Goal: Task Accomplishment & Management: Use online tool/utility

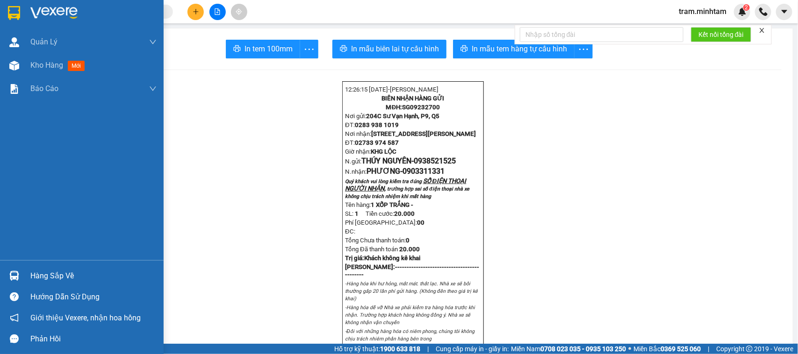
click at [51, 269] on div "Hàng sắp về" at bounding box center [93, 276] width 126 height 14
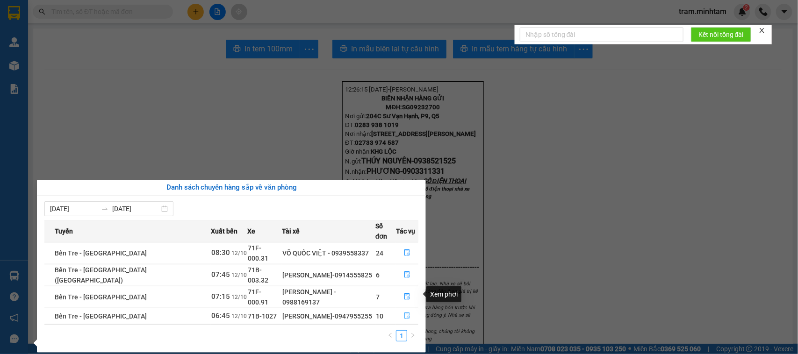
click at [396, 309] on button "button" at bounding box center [407, 316] width 22 height 15
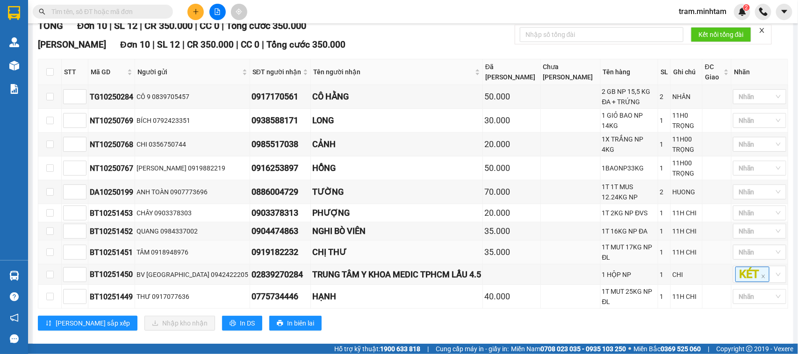
scroll to position [157, 0]
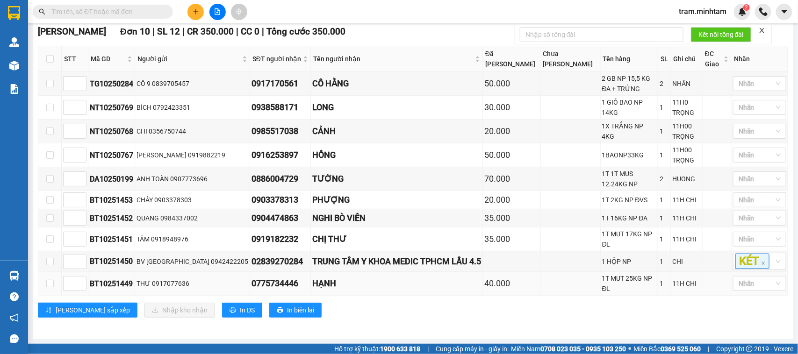
click at [55, 283] on td at bounding box center [49, 284] width 23 height 24
click at [54, 284] on td at bounding box center [49, 284] width 23 height 24
click at [52, 285] on input "checkbox" at bounding box center [49, 283] width 7 height 7
checkbox input "true"
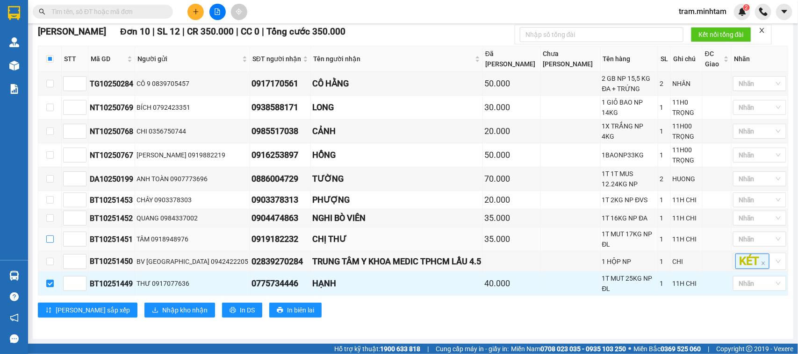
click at [52, 243] on input "checkbox" at bounding box center [49, 239] width 7 height 7
checkbox input "true"
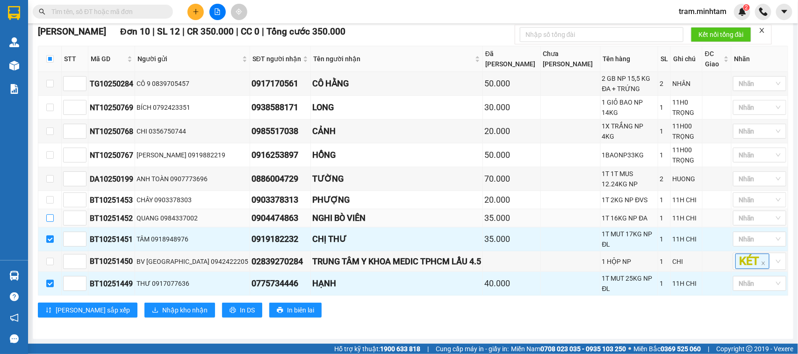
click at [50, 222] on input "checkbox" at bounding box center [49, 218] width 7 height 7
checkbox input "true"
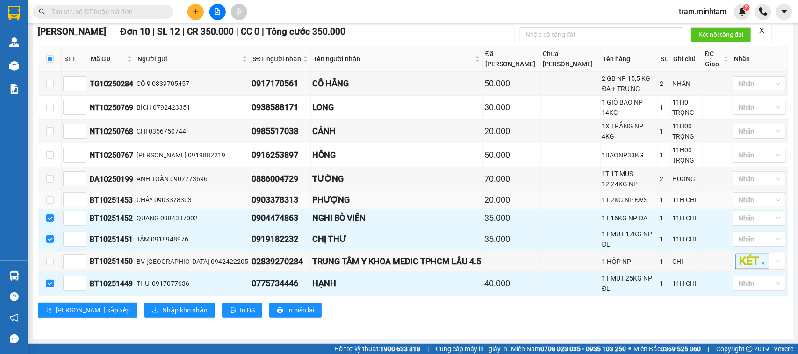
click at [51, 202] on td at bounding box center [49, 200] width 23 height 18
click at [52, 204] on input "checkbox" at bounding box center [49, 199] width 7 height 7
checkbox input "true"
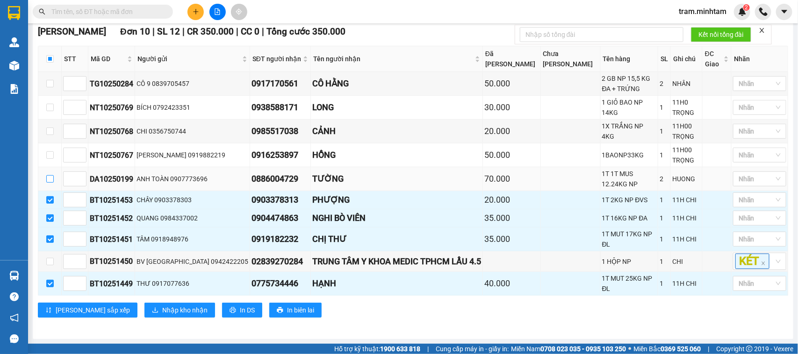
click at [50, 183] on input "checkbox" at bounding box center [49, 178] width 7 height 7
checkbox input "true"
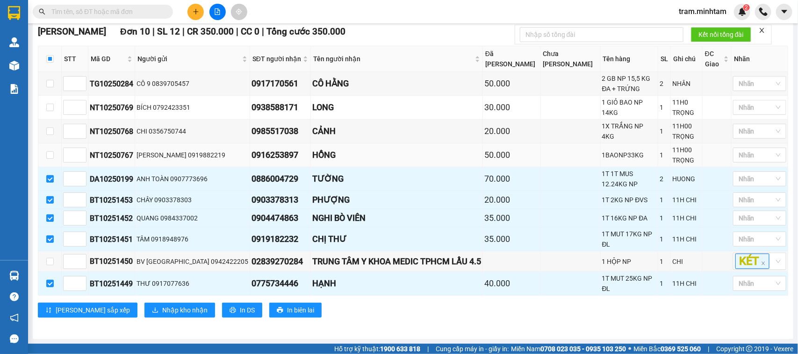
click at [46, 167] on td at bounding box center [49, 156] width 23 height 24
click at [47, 160] on label at bounding box center [49, 155] width 7 height 10
click at [47, 159] on input "checkbox" at bounding box center [49, 154] width 7 height 7
checkbox input "true"
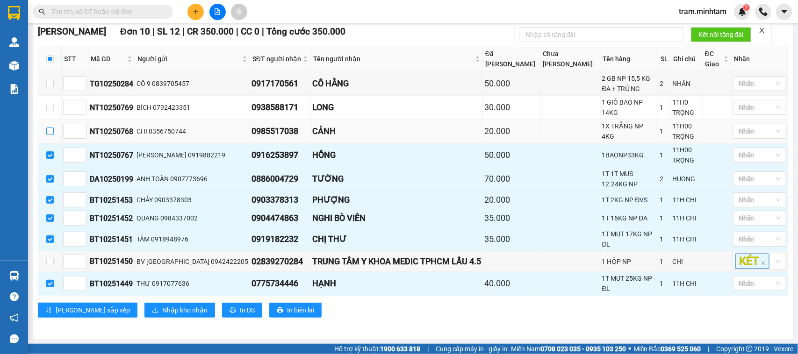
click at [49, 137] on label at bounding box center [49, 131] width 7 height 10
click at [49, 135] on input "checkbox" at bounding box center [49, 131] width 7 height 7
checkbox input "true"
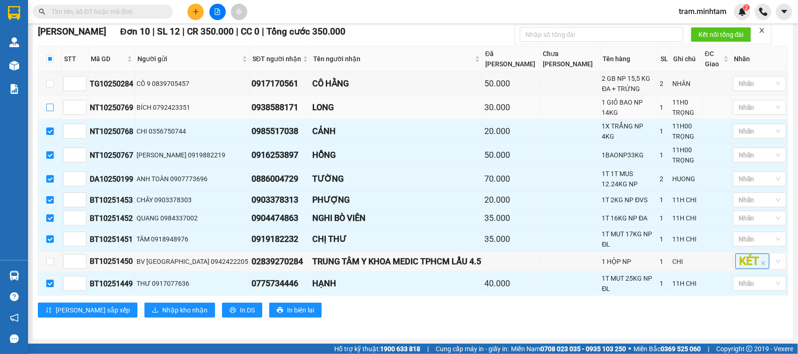
click at [52, 111] on input "checkbox" at bounding box center [49, 107] width 7 height 7
checkbox input "true"
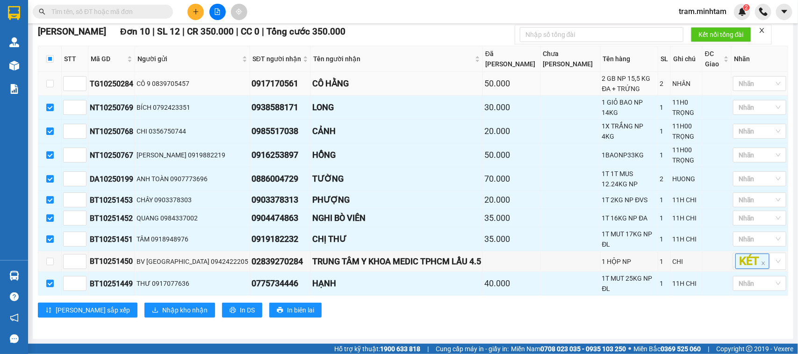
click at [51, 96] on td at bounding box center [49, 84] width 23 height 24
click at [50, 87] on input "checkbox" at bounding box center [49, 83] width 7 height 7
checkbox input "true"
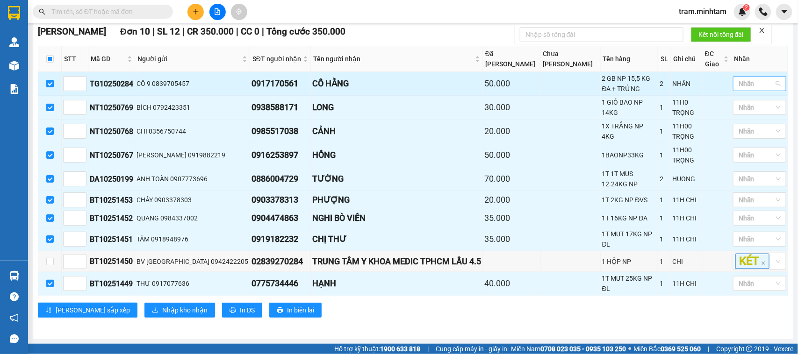
click at [767, 91] on div "Nhãn" at bounding box center [759, 83] width 53 height 15
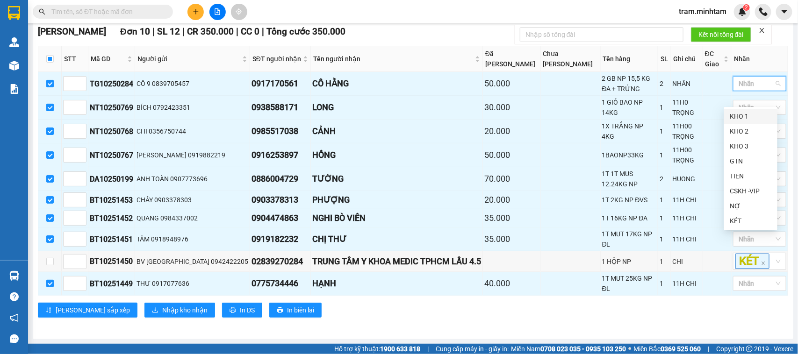
click at [755, 113] on div "KHO 1" at bounding box center [751, 116] width 42 height 10
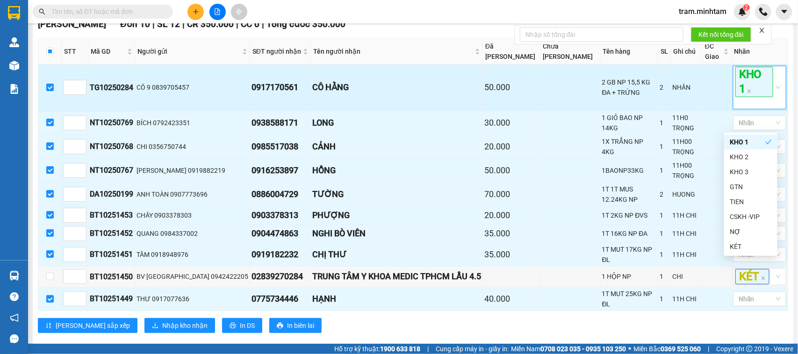
drag, startPoint x: 749, startPoint y: 92, endPoint x: 763, endPoint y: 127, distance: 38.0
click at [749, 93] on span "KHO 1" at bounding box center [754, 82] width 38 height 30
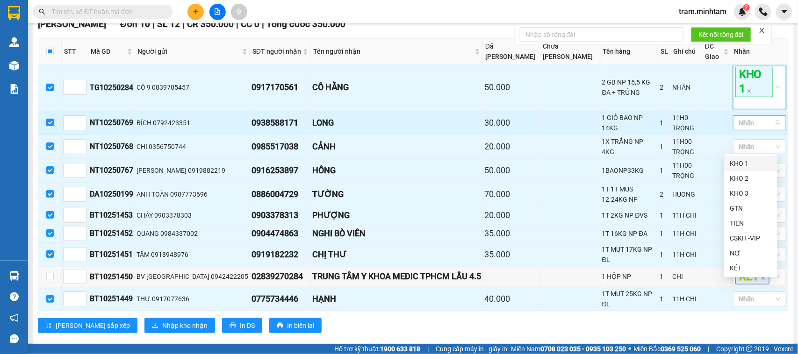
click at [762, 129] on div at bounding box center [754, 122] width 39 height 11
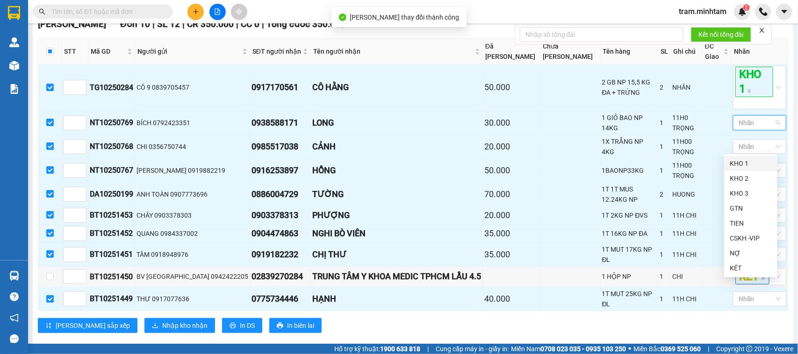
click at [751, 159] on div "KHO 1" at bounding box center [751, 163] width 42 height 10
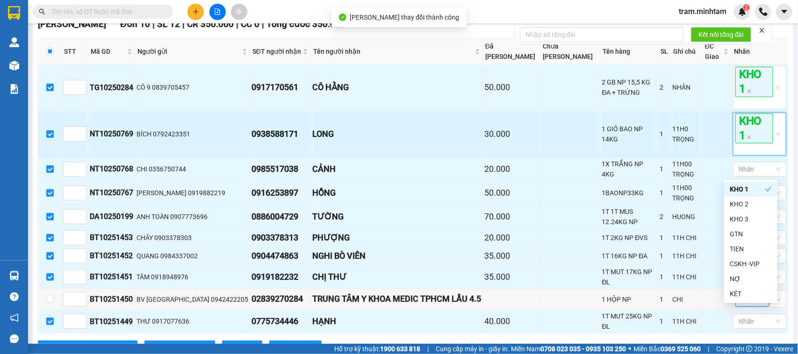
click at [753, 143] on span "KHO 1" at bounding box center [754, 129] width 38 height 30
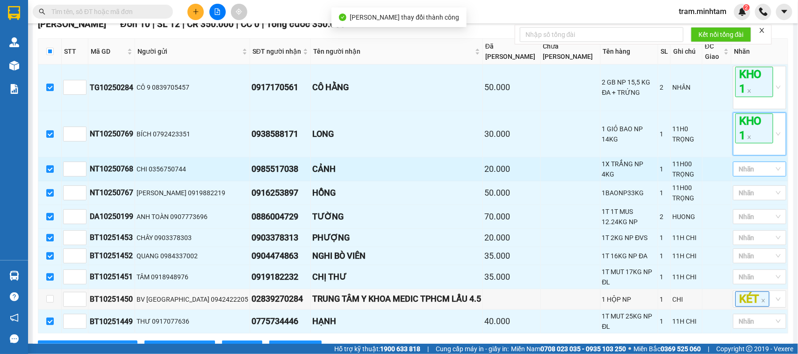
click at [758, 175] on div at bounding box center [754, 169] width 39 height 11
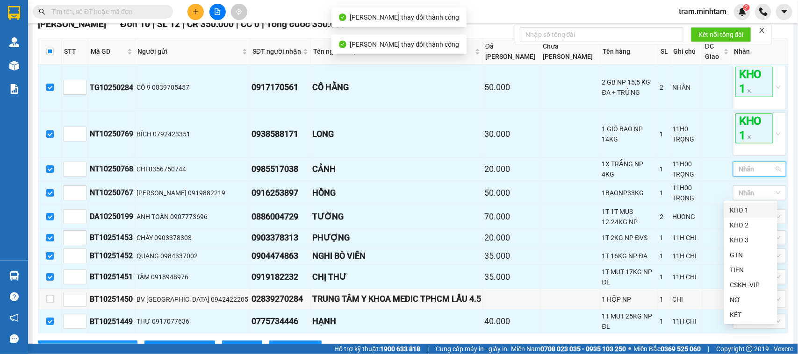
click at [746, 207] on div "KHO 1" at bounding box center [751, 210] width 42 height 10
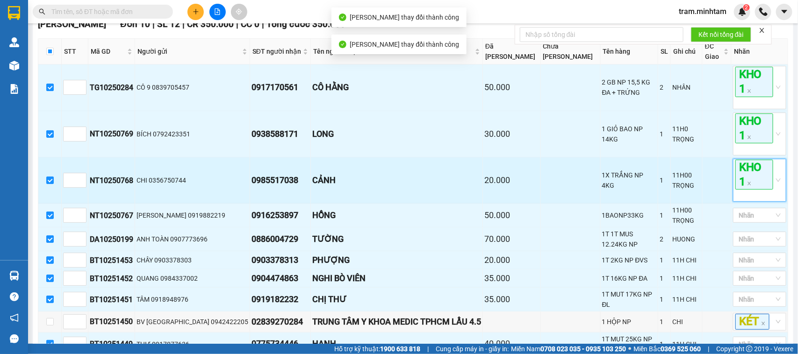
click at [742, 187] on span "KHO 1" at bounding box center [754, 175] width 38 height 30
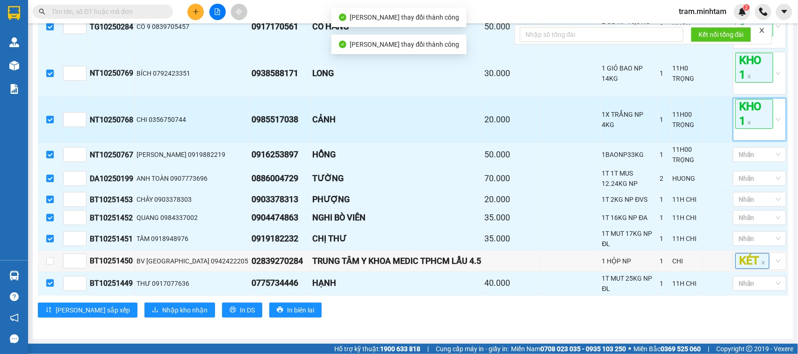
scroll to position [226, 0]
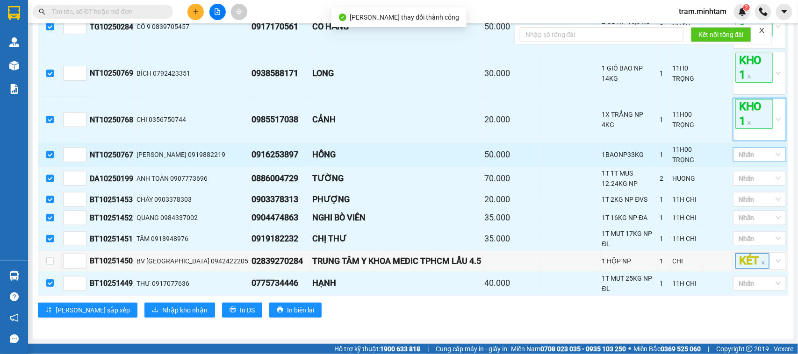
click at [754, 160] on div at bounding box center [754, 154] width 39 height 11
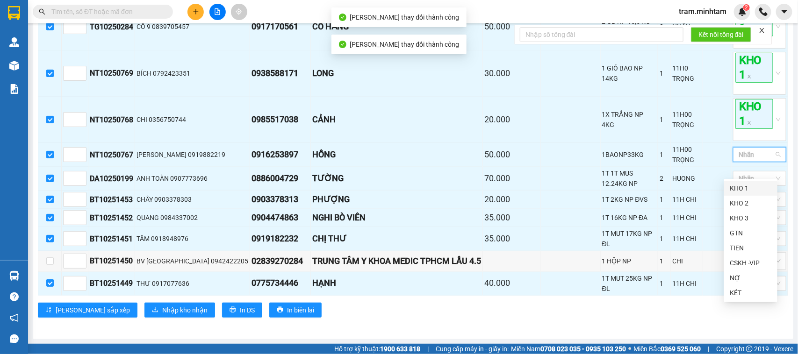
click at [753, 193] on div "KHO 1" at bounding box center [751, 188] width 42 height 10
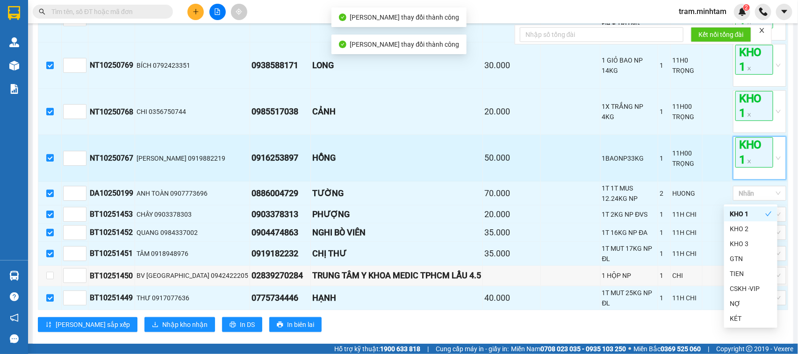
click at [748, 167] on span "KHO 1" at bounding box center [754, 152] width 38 height 30
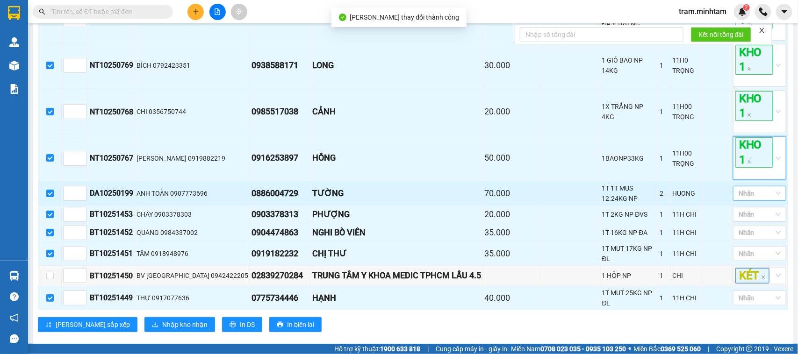
click at [748, 199] on div at bounding box center [754, 193] width 39 height 11
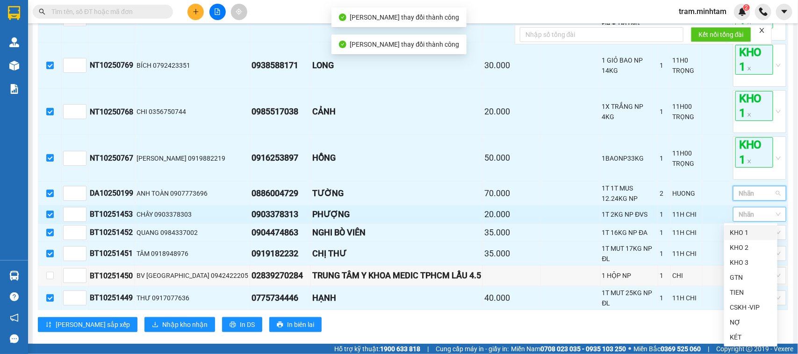
drag, startPoint x: 748, startPoint y: 224, endPoint x: 745, endPoint y: 232, distance: 8.6
click at [745, 232] on body "Kết quả tìm kiếm ( 0 ) Bộ lọc No Data tram.minhtam 2 Quản [PERSON_NAME] lý giao…" at bounding box center [399, 177] width 798 height 354
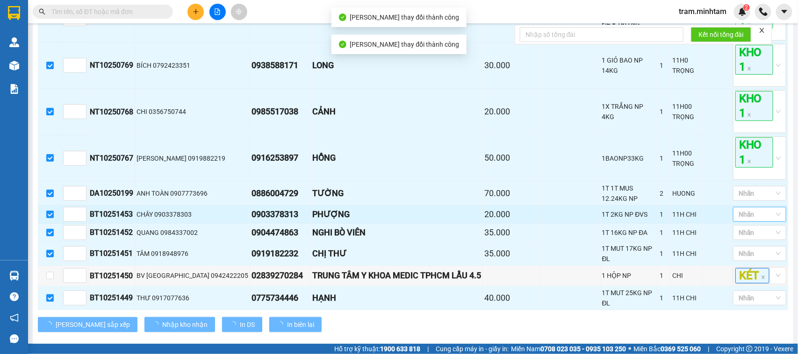
click at [745, 220] on div at bounding box center [754, 214] width 39 height 11
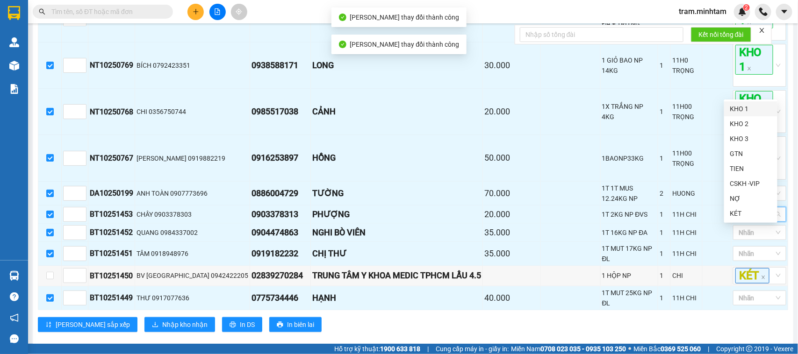
click at [741, 108] on div "KHO 1" at bounding box center [751, 109] width 42 height 10
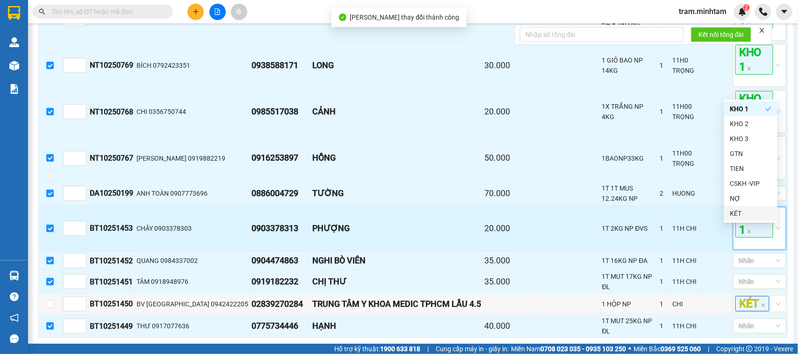
click at [750, 238] on span "KHO 1" at bounding box center [754, 223] width 38 height 30
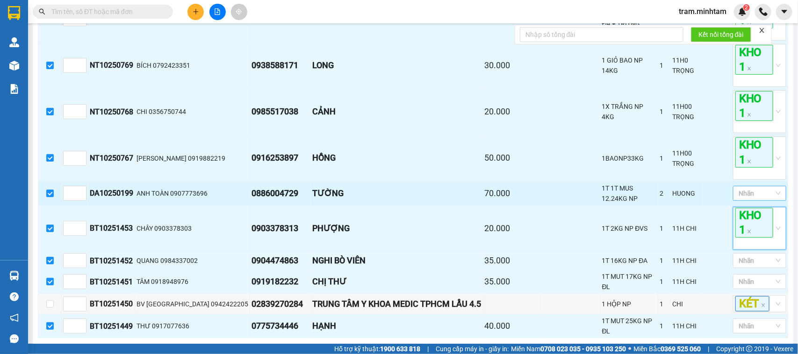
click at [752, 199] on div at bounding box center [754, 193] width 39 height 11
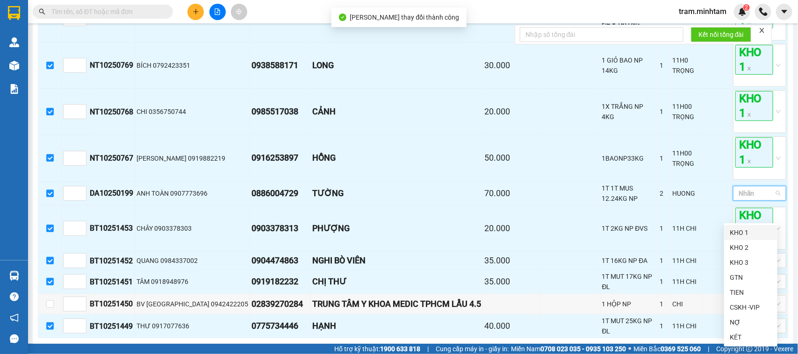
click at [747, 235] on div "KHO 1" at bounding box center [751, 233] width 42 height 10
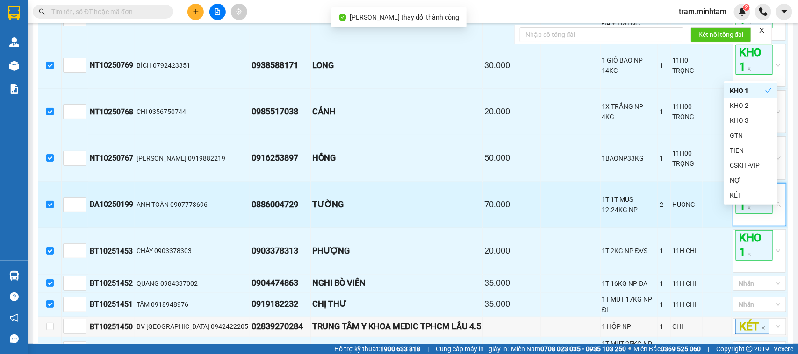
click at [742, 214] on span "KHO 1" at bounding box center [754, 199] width 38 height 30
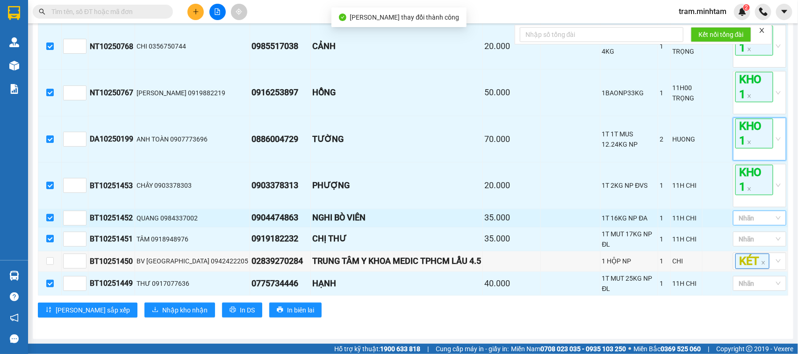
scroll to position [306, 0]
click at [746, 224] on div at bounding box center [754, 218] width 39 height 11
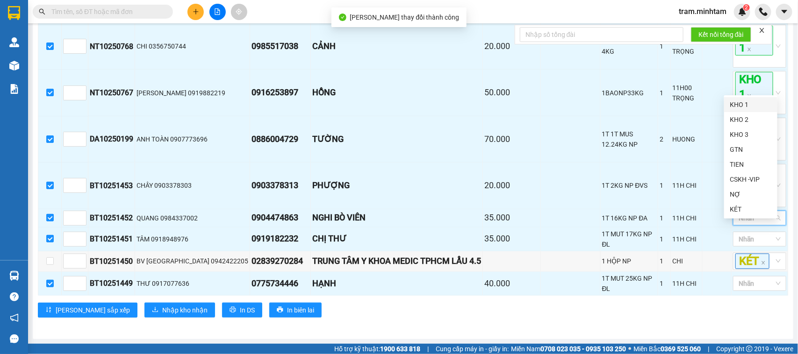
click at [746, 105] on div "KHO 1" at bounding box center [751, 105] width 42 height 10
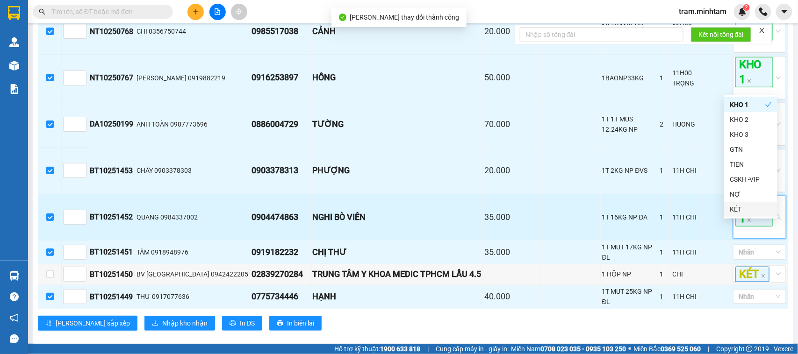
click at [745, 227] on span "KHO 1" at bounding box center [754, 212] width 38 height 30
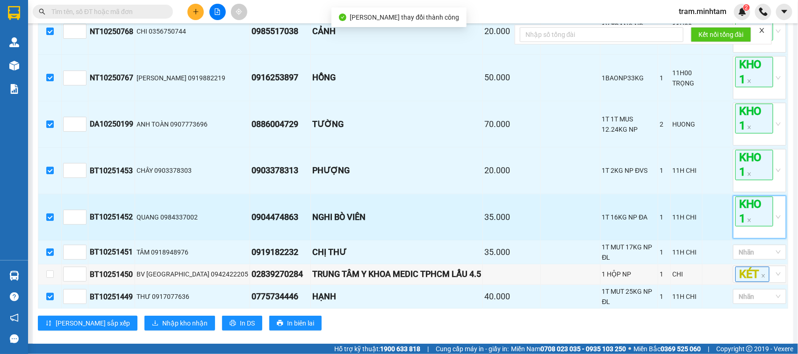
scroll to position [335, 0]
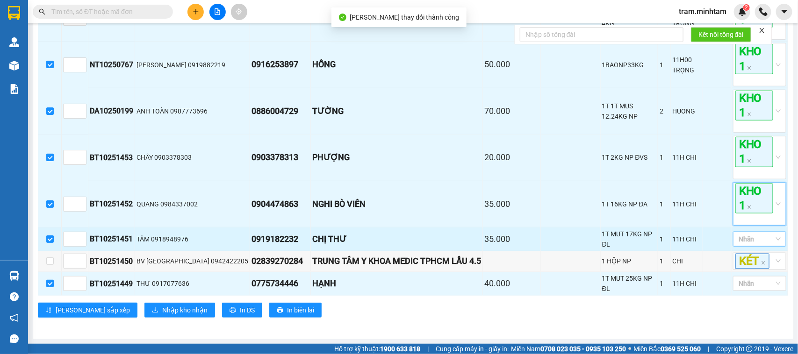
click at [764, 245] on div at bounding box center [754, 239] width 39 height 11
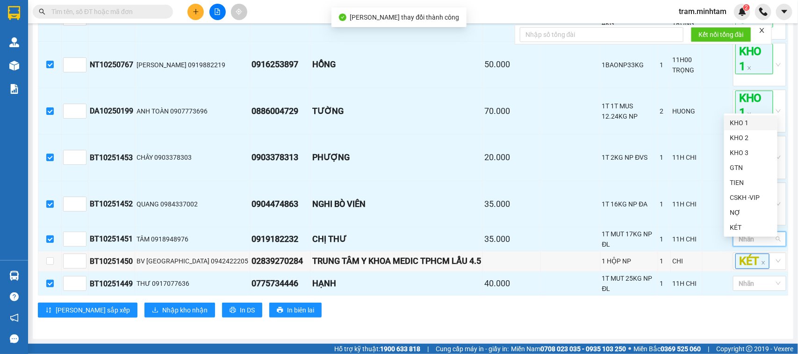
click at [741, 122] on div "KHO 1" at bounding box center [751, 123] width 42 height 10
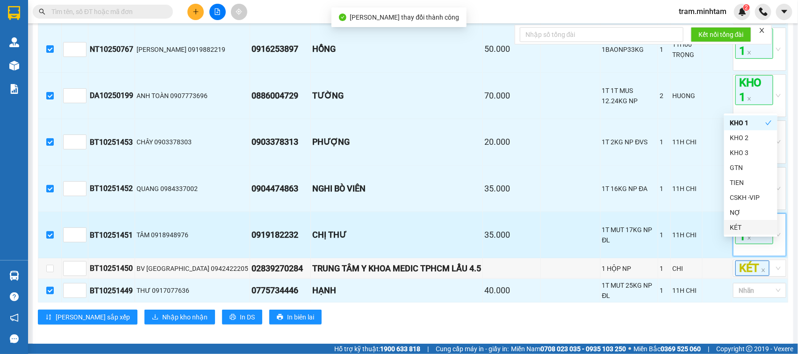
click at [746, 245] on span "KHO 1" at bounding box center [754, 230] width 38 height 30
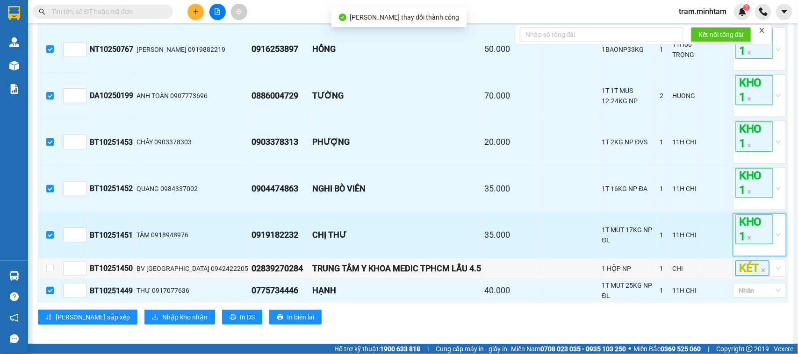
scroll to position [363, 0]
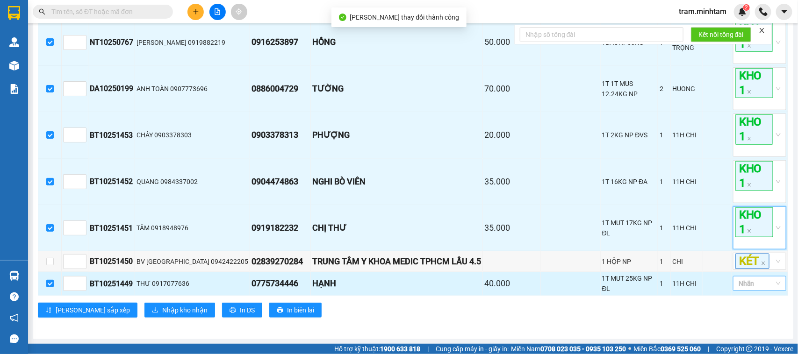
click at [761, 287] on div at bounding box center [754, 283] width 39 height 11
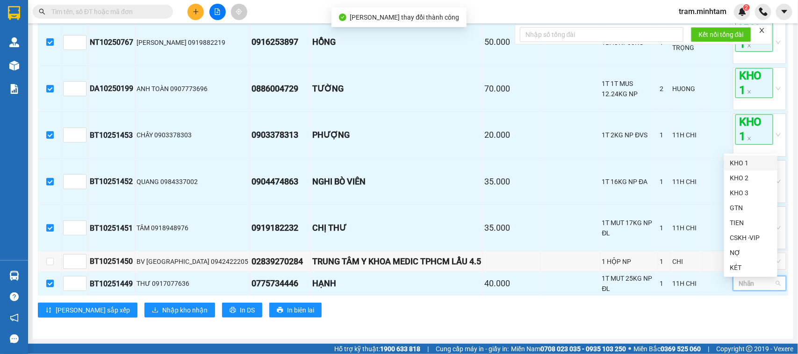
click at [742, 162] on div "KHO 1" at bounding box center [751, 163] width 42 height 10
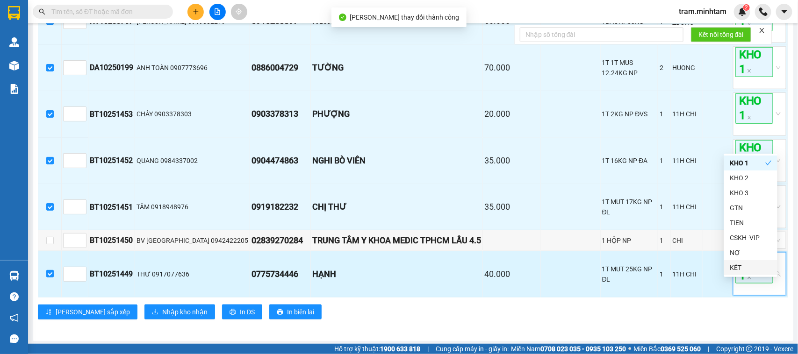
click at [749, 283] on span "KHO 1" at bounding box center [754, 268] width 38 height 30
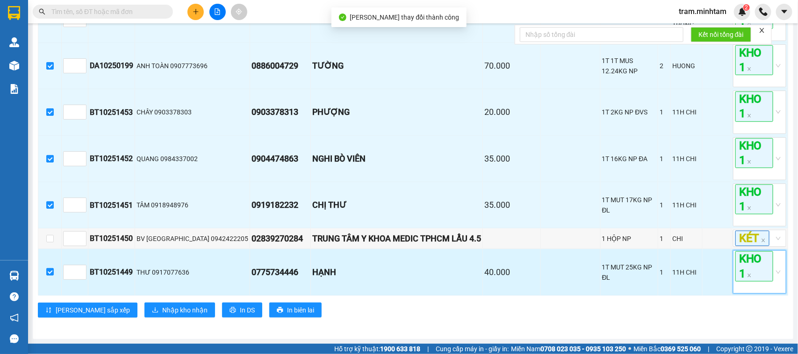
scroll to position [391, 0]
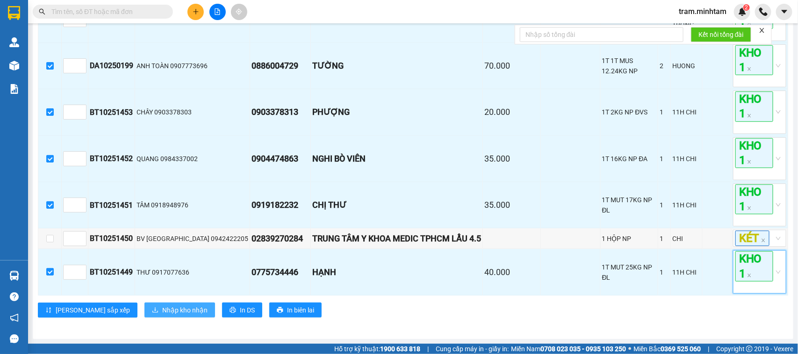
click at [159, 319] on div "[PERSON_NAME][GEOGRAPHIC_DATA] 10 | SL 12 | CR 350.000 | CC 0 | Tổng cước 350.0…" at bounding box center [413, 67] width 750 height 515
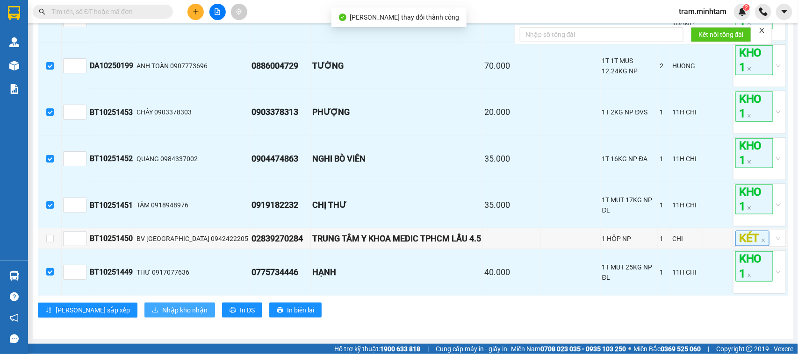
click at [162, 314] on span "Nhập kho nhận" at bounding box center [184, 310] width 45 height 10
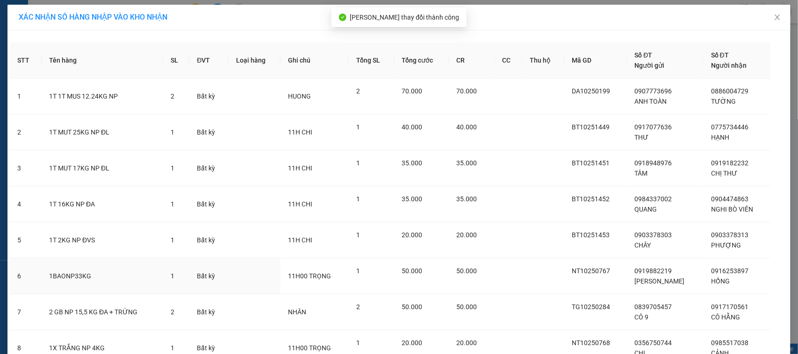
scroll to position [117, 0]
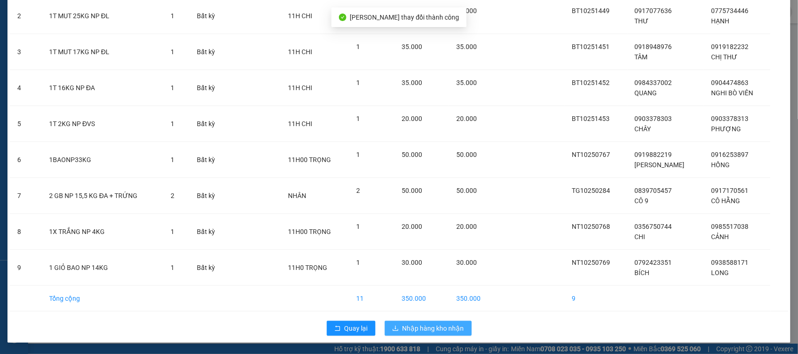
click at [415, 325] on span "Nhập hàng kho nhận" at bounding box center [434, 329] width 62 height 10
